Goal: Obtain resource: Download file/media

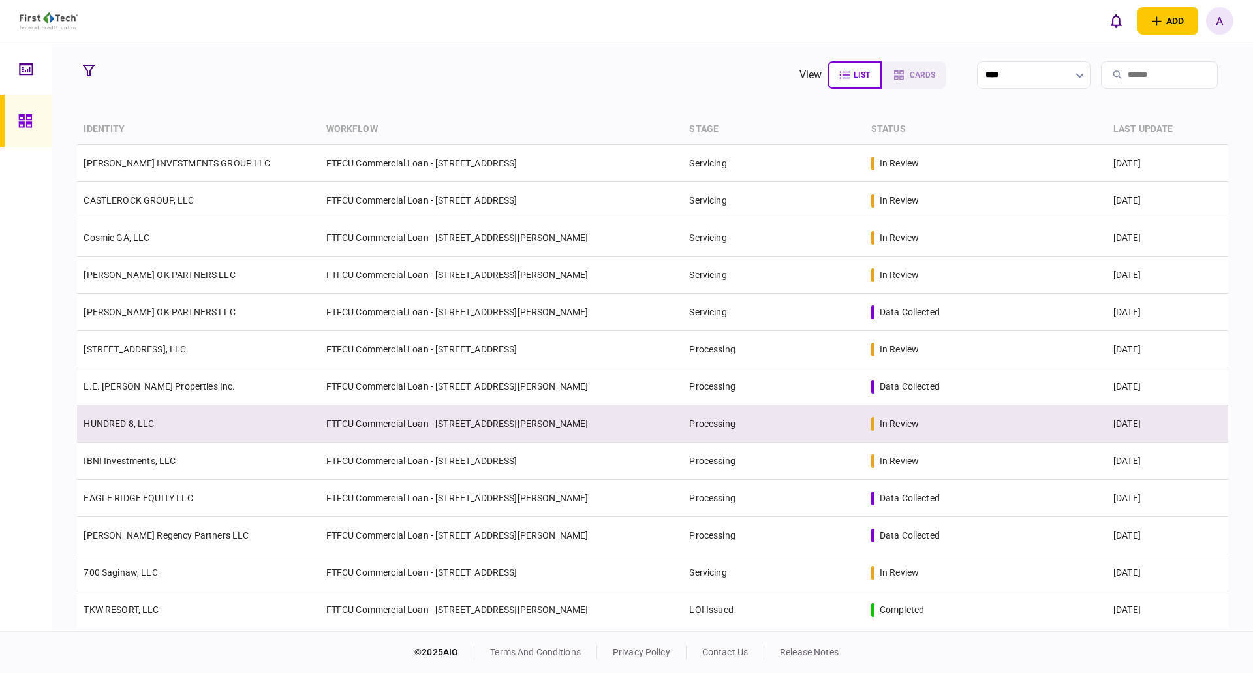
click at [116, 421] on link "HUNDRED 8, LLC" at bounding box center [119, 423] width 70 height 10
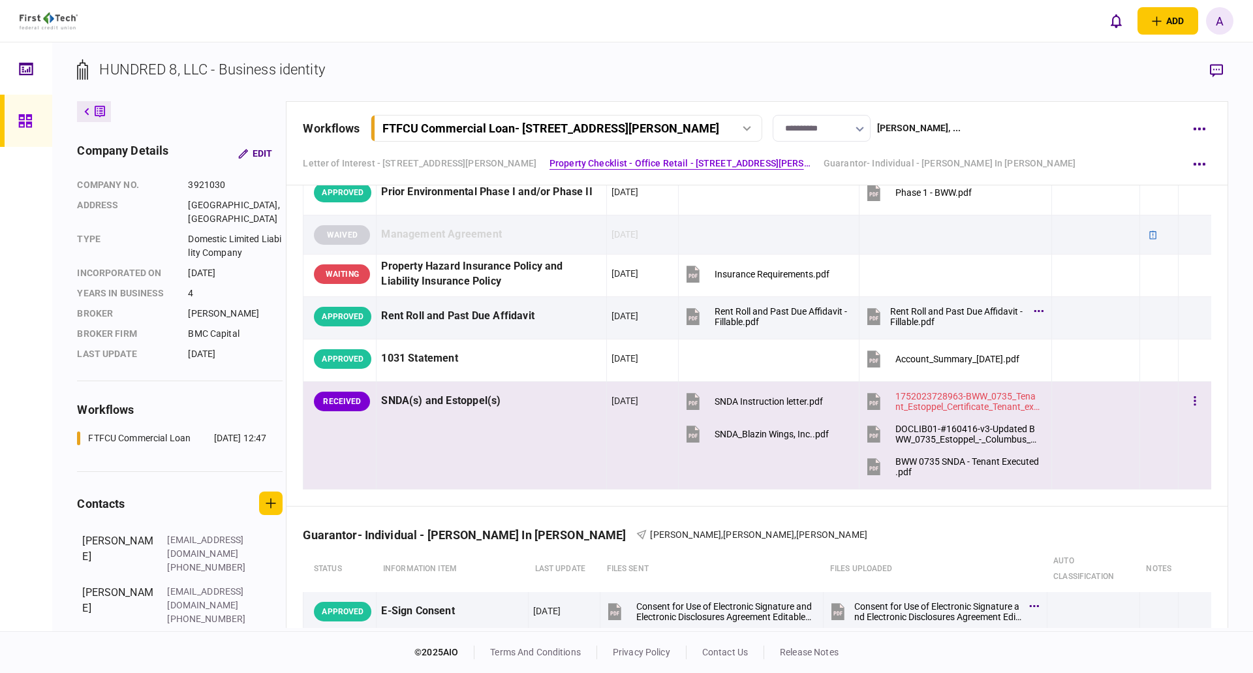
scroll to position [1305, 0]
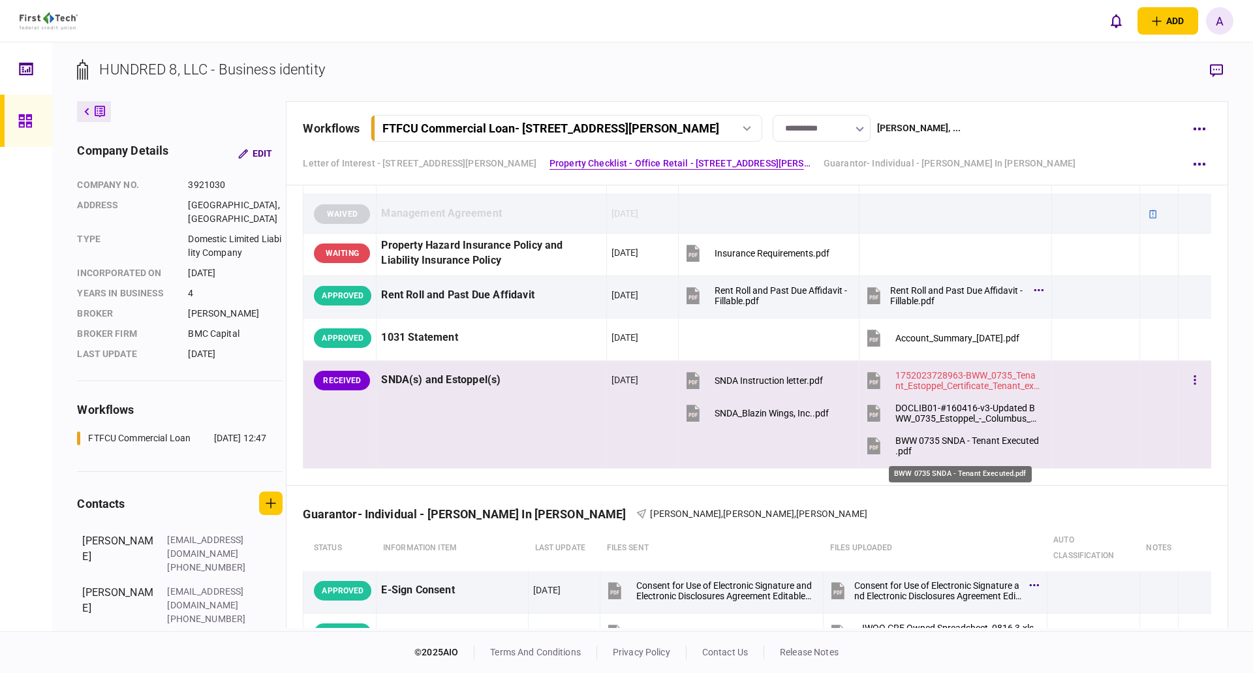
click at [933, 439] on div "BWW 0735 SNDA - Tenant Executed.pdf" at bounding box center [967, 445] width 145 height 21
